Goal: Transaction & Acquisition: Obtain resource

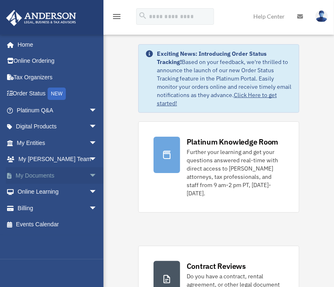
click at [89, 173] on span "arrow_drop_down" at bounding box center [97, 175] width 17 height 17
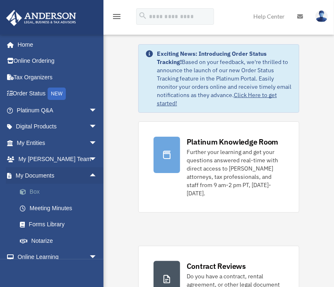
click at [40, 193] on link "Box" at bounding box center [61, 192] width 98 height 17
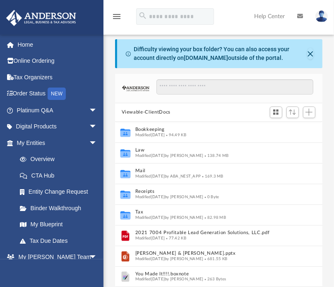
scroll to position [181, 201]
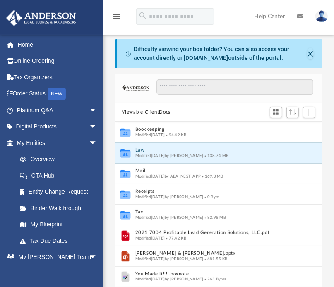
click at [139, 150] on button "Law" at bounding box center [213, 150] width 156 height 5
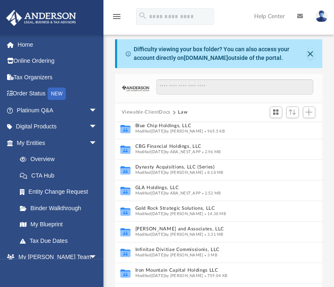
scroll to position [126, 0]
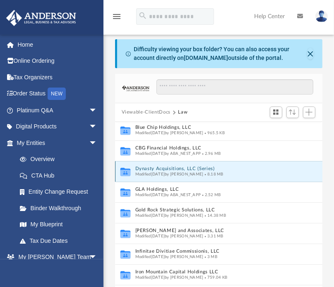
click at [174, 167] on button "Dynasty Acquisitions, LLC (Series)" at bounding box center [210, 168] width 150 height 5
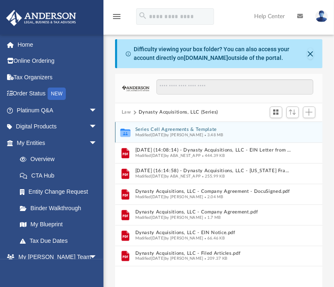
scroll to position [0, 0]
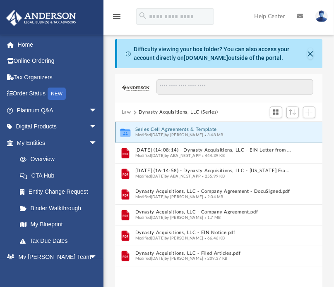
click at [188, 127] on button "Series Cell Agreements & Template" at bounding box center [213, 129] width 156 height 5
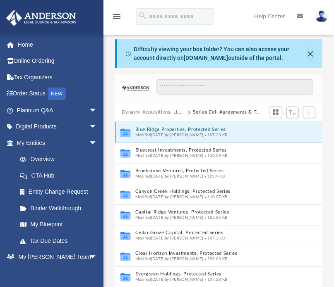
click at [197, 129] on button "Blue Ridge Properties, Protected Series" at bounding box center [210, 129] width 150 height 5
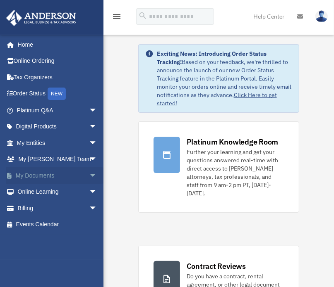
click at [77, 176] on link "My Documents arrow_drop_down" at bounding box center [58, 175] width 104 height 17
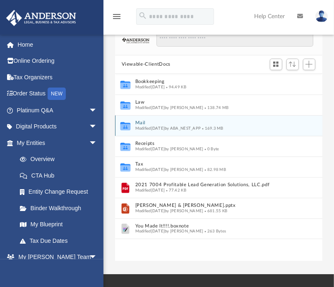
scroll to position [33, 0]
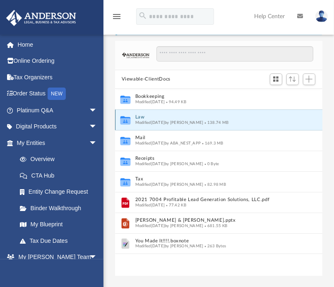
click at [141, 115] on button "Law" at bounding box center [213, 116] width 156 height 5
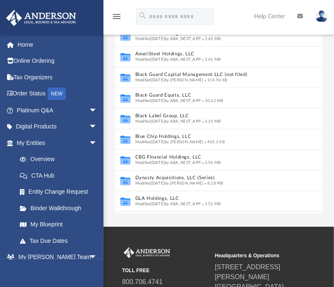
scroll to position [21, 0]
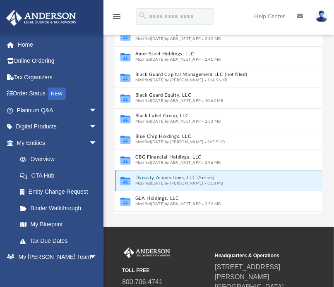
click at [174, 176] on button "Dynasty Acquisitions, LLC (Series)" at bounding box center [210, 177] width 150 height 5
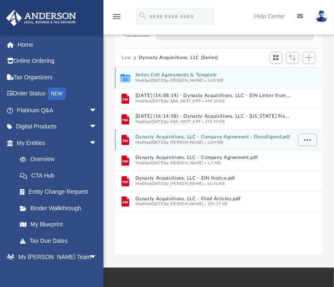
scroll to position [55, 0]
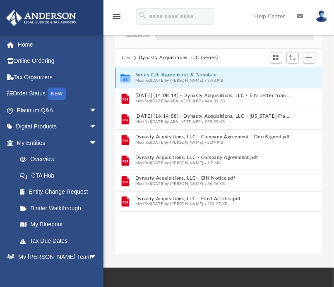
click at [181, 76] on button "Series Cell Agreements & Template" at bounding box center [213, 74] width 156 height 5
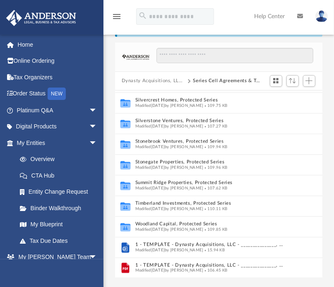
scroll to position [0, 0]
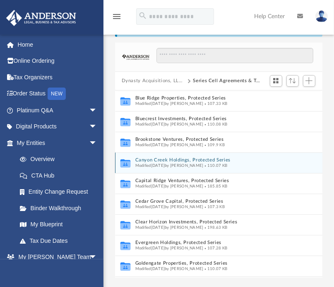
click at [185, 161] on button "Canyon Creek Holdings, Protected Series" at bounding box center [210, 159] width 150 height 5
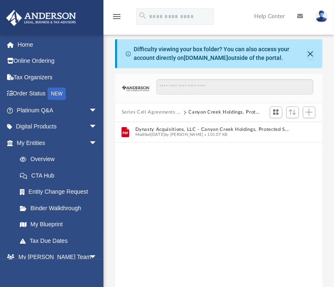
click at [169, 110] on button "Series Cell Agreements & Template" at bounding box center [152, 112] width 60 height 7
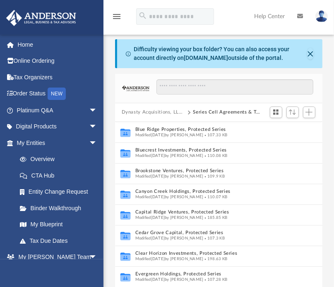
click at [180, 112] on button "Dynasty Acquisitions, LLC (Series)" at bounding box center [154, 112] width 64 height 7
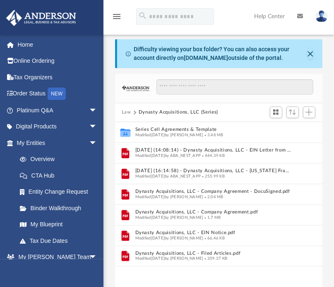
click at [129, 109] on button "Law" at bounding box center [127, 112] width 10 height 7
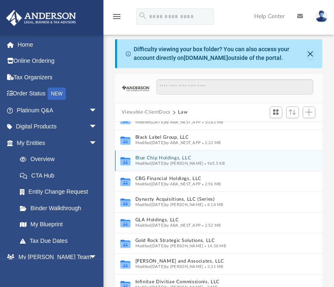
scroll to position [96, 0]
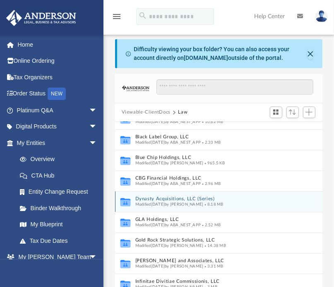
click at [161, 198] on button "Dynasty Acquisitions, LLC (Series)" at bounding box center [210, 198] width 150 height 5
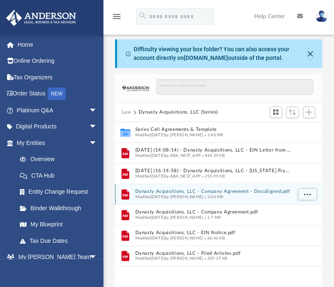
scroll to position [0, 0]
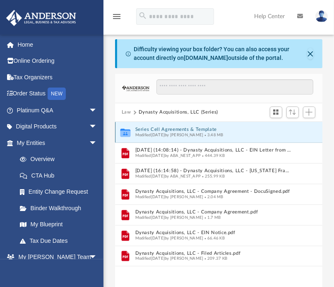
click at [175, 128] on button "Series Cell Agreements & Template" at bounding box center [213, 129] width 156 height 5
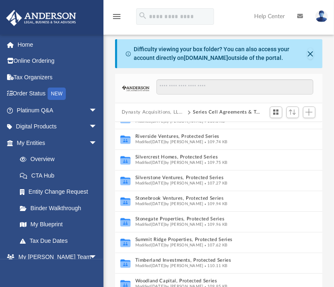
scroll to position [473, 0]
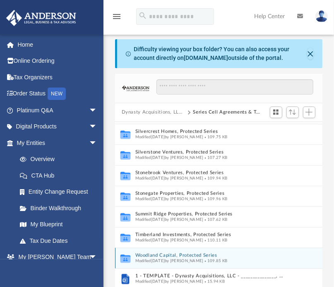
click at [157, 253] on button "Woodland Capital, Protected Series" at bounding box center [210, 255] width 150 height 5
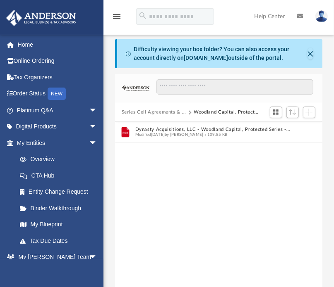
scroll to position [0, 0]
click at [178, 109] on button "Series Cell Agreements & Template" at bounding box center [154, 112] width 64 height 7
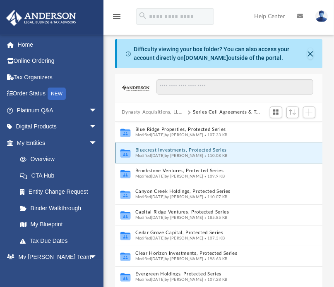
click at [176, 148] on button "Bluecrest Investments, Protected Series" at bounding box center [210, 150] width 150 height 5
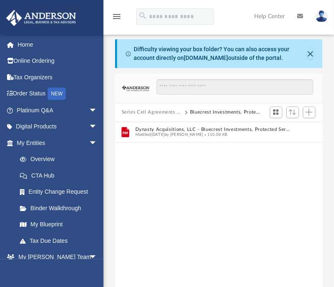
click at [168, 112] on button "Series Cell Agreements & Template" at bounding box center [152, 112] width 61 height 7
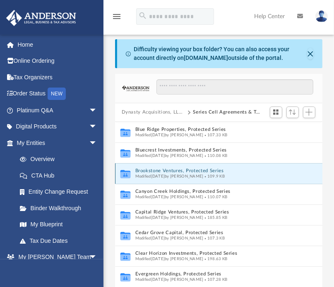
click at [149, 169] on button "Brookstone Ventures, Protected Series" at bounding box center [210, 170] width 150 height 5
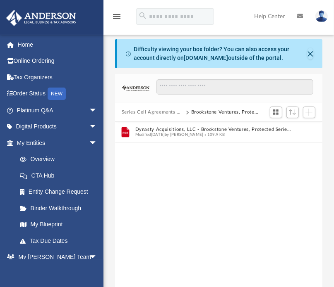
click at [162, 110] on button "Series Cell Agreements & Template" at bounding box center [153, 112] width 62 height 7
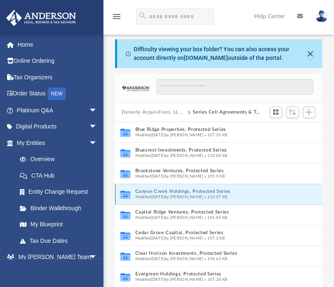
click at [143, 190] on button "Canyon Creek Holdings, Protected Series" at bounding box center [210, 191] width 150 height 5
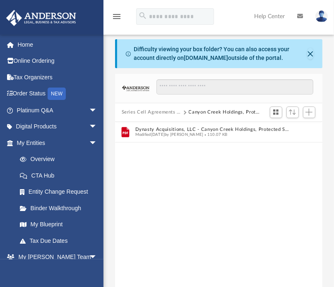
click at [159, 110] on button "Series Cell Agreements & Template" at bounding box center [152, 112] width 60 height 7
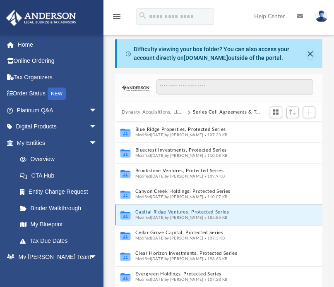
click at [145, 213] on button "Capital Ridge Ventures, Protected Series" at bounding box center [210, 212] width 150 height 5
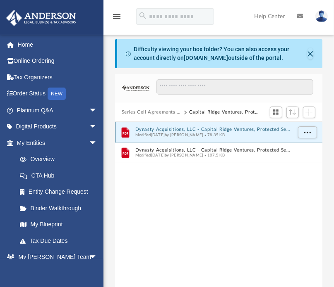
click at [217, 129] on button "Dynasty Acquisitions, LLC - Capital Ridge Ventures, Protected Series - EIN Noti…" at bounding box center [213, 129] width 156 height 5
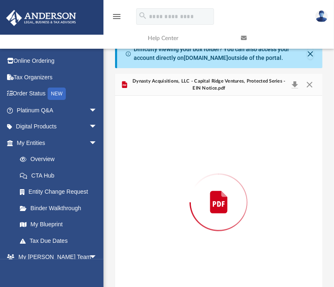
scroll to position [21, 0]
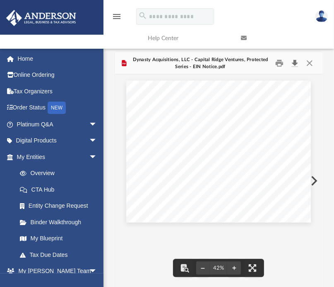
click at [296, 63] on button "Download" at bounding box center [294, 63] width 15 height 13
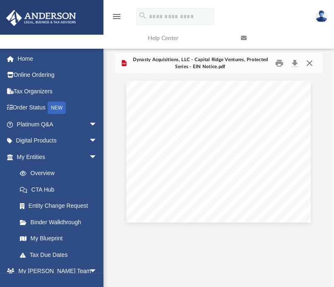
click at [312, 64] on button "Close" at bounding box center [309, 63] width 15 height 13
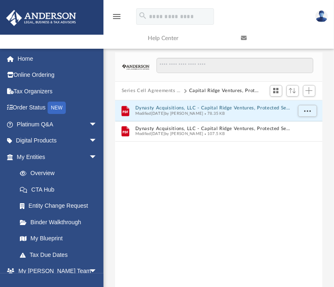
click at [176, 89] on button "Series Cell Agreements & Template" at bounding box center [152, 90] width 60 height 7
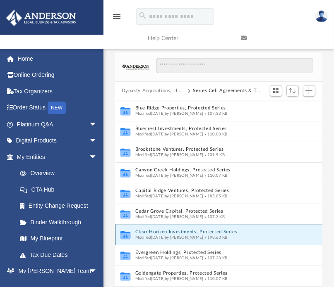
click at [168, 230] on button "Clear Horizon Investments, Protected Series" at bounding box center [210, 231] width 150 height 5
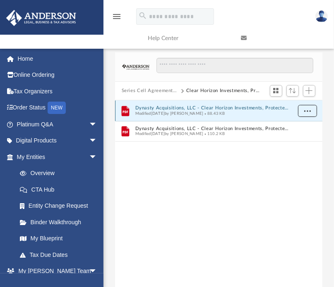
click at [309, 110] on span "More options" at bounding box center [306, 110] width 7 height 5
click at [296, 137] on li "Download" at bounding box center [300, 140] width 24 height 9
click at [162, 90] on button "Series Cell Agreements & Template" at bounding box center [150, 90] width 57 height 7
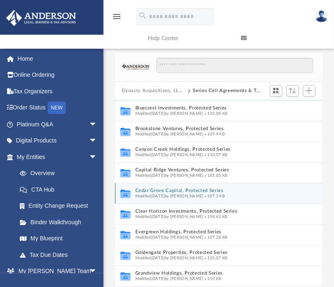
scroll to position [21, 0]
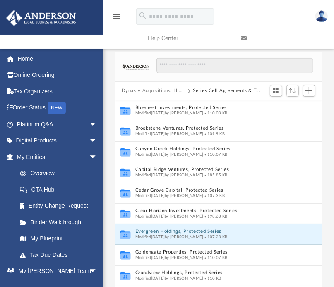
click at [187, 229] on button "Evergreen Holdings, Protected Series" at bounding box center [210, 231] width 150 height 5
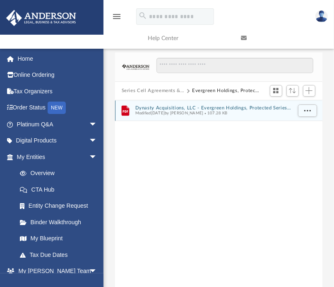
scroll to position [0, 0]
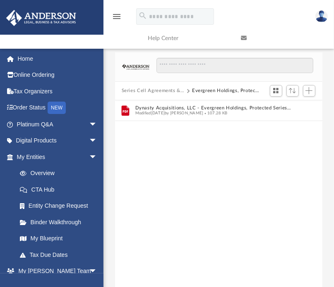
click at [177, 88] on button "Series Cell Agreements & Template" at bounding box center [153, 90] width 63 height 7
